Goal: Information Seeking & Learning: Learn about a topic

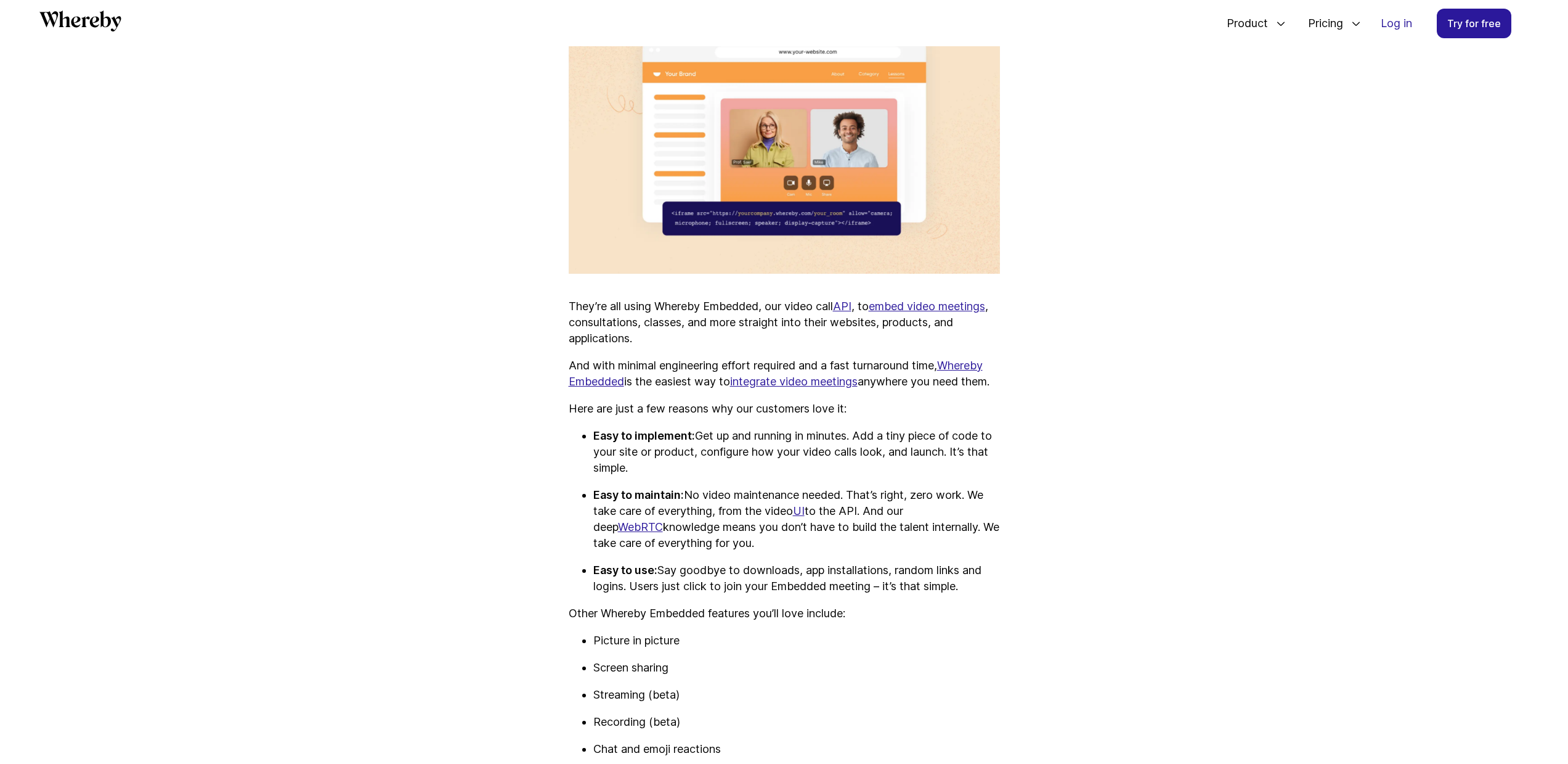
scroll to position [740, 0]
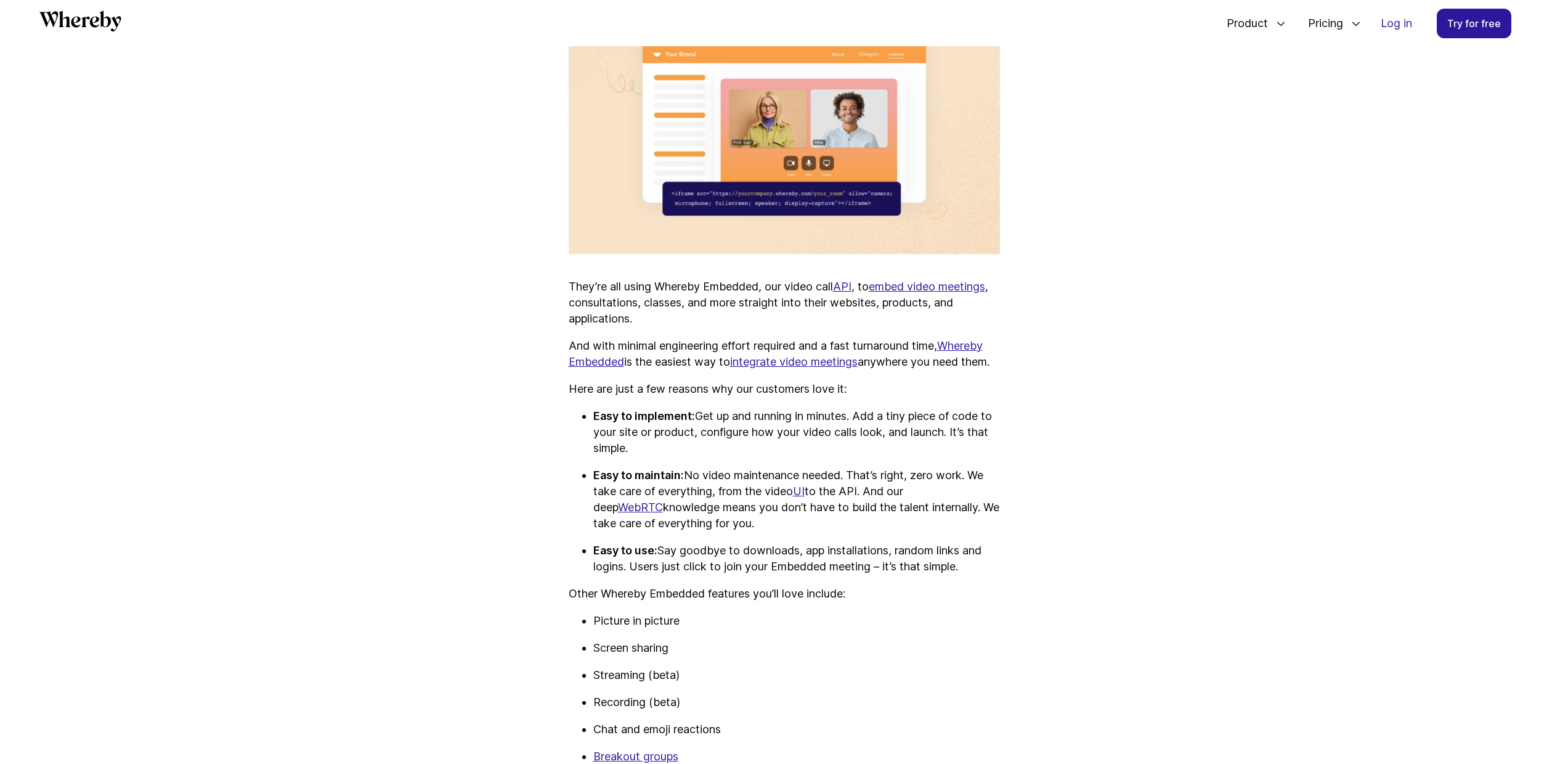
click at [679, 476] on ul "Easy to implement: Get up and running in minutes. Add a tiny piece of code to y…" at bounding box center [784, 491] width 431 height 167
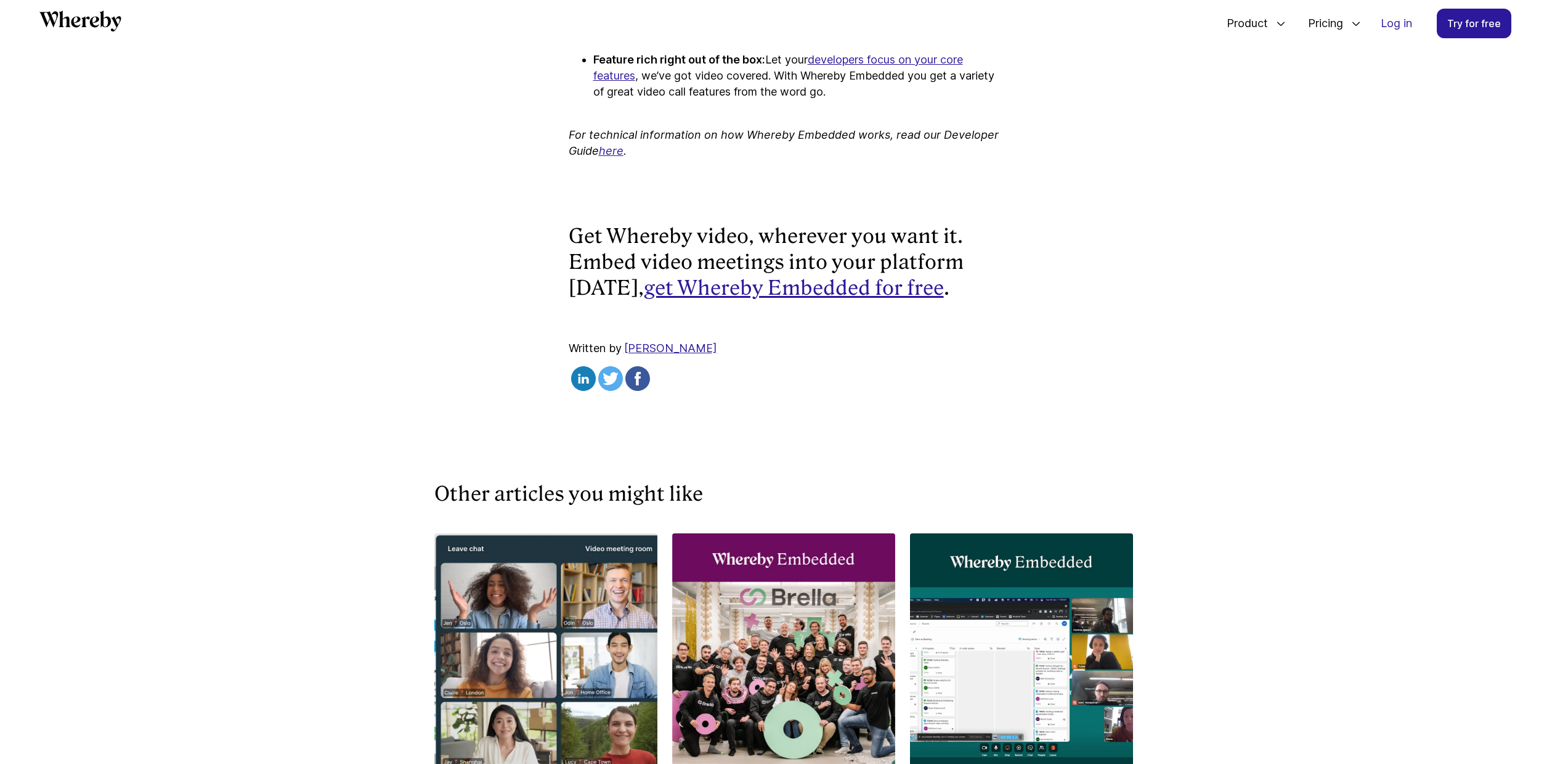
scroll to position [2374, 0]
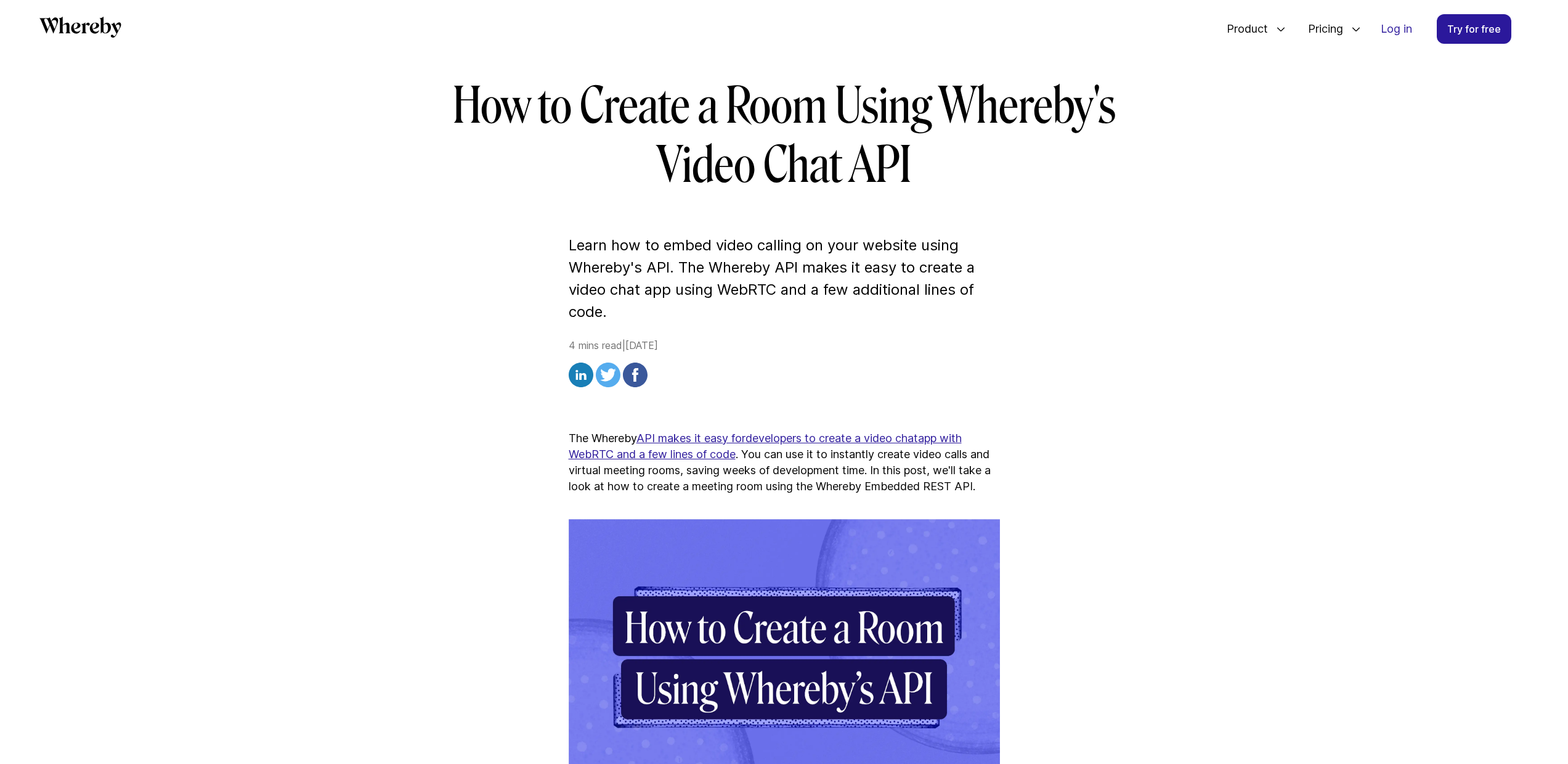
scroll to position [1, 0]
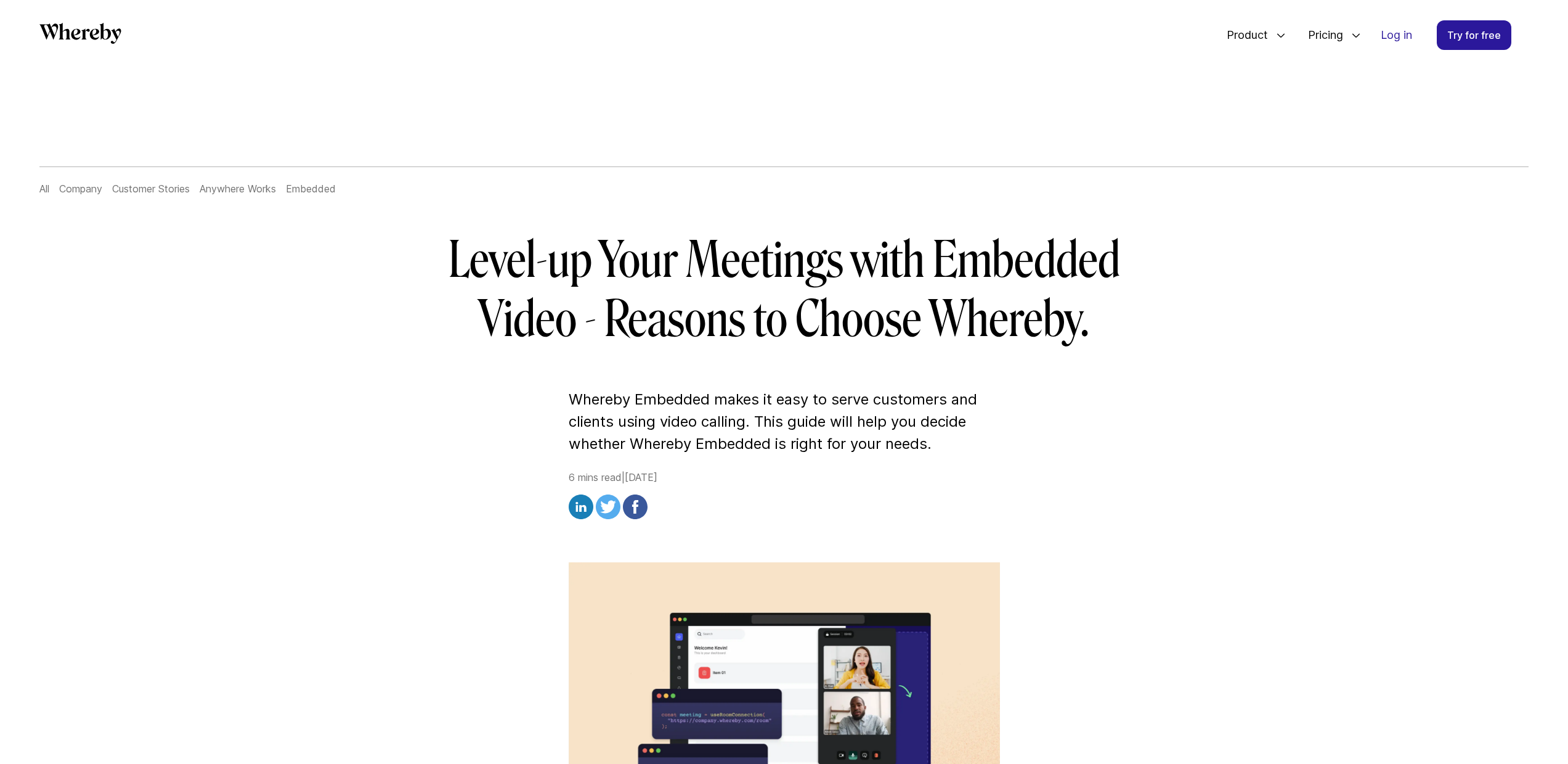
click at [92, 44] on link at bounding box center [80, 36] width 82 height 25
click at [1243, 97] on span "Easily add custom video calls to your website or app" at bounding box center [1320, 88] width 197 height 40
